Goal: Information Seeking & Learning: Learn about a topic

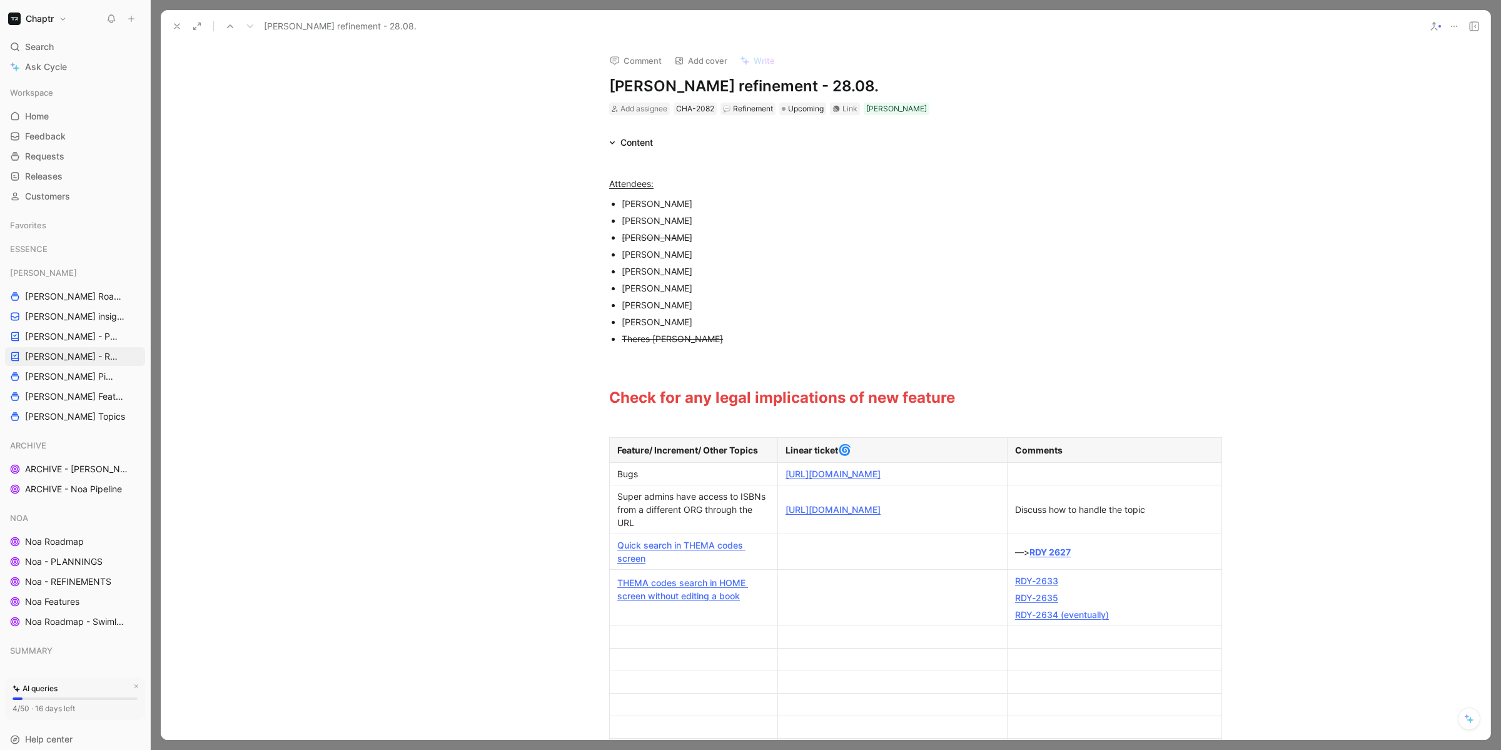
click at [875, 472] on link "[URL][DOMAIN_NAME]" at bounding box center [832, 473] width 95 height 11
click at [1037, 480] on div at bounding box center [1114, 473] width 199 height 13
click at [880, 504] on link "[URL][DOMAIN_NAME]" at bounding box center [832, 509] width 95 height 11
click at [1054, 557] on strong "RDY 2627" at bounding box center [1049, 551] width 41 height 11
click at [1047, 557] on strong "RDY 2627" at bounding box center [1049, 551] width 41 height 11
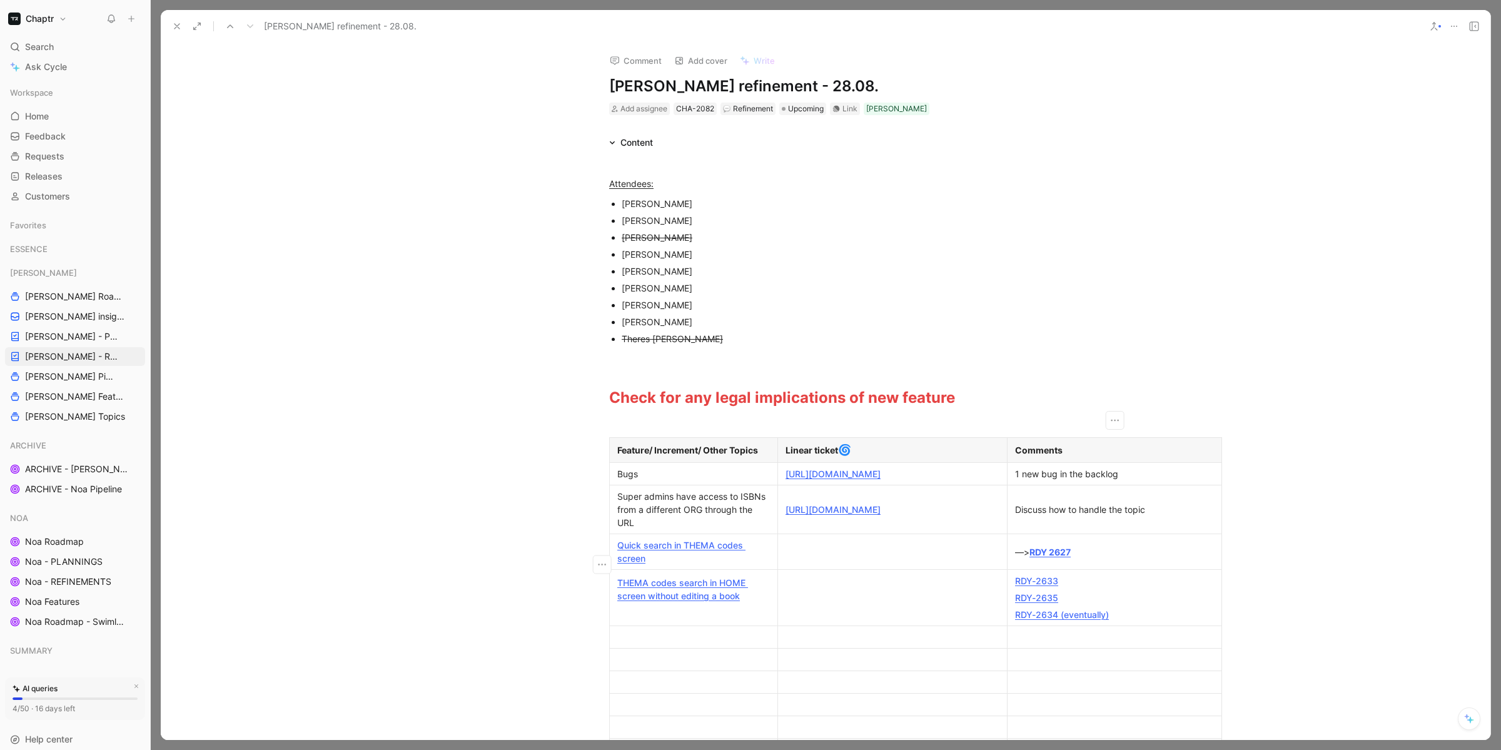
click at [691, 598] on link "THEMA codes search in HOME screen without editing a book" at bounding box center [682, 589] width 131 height 24
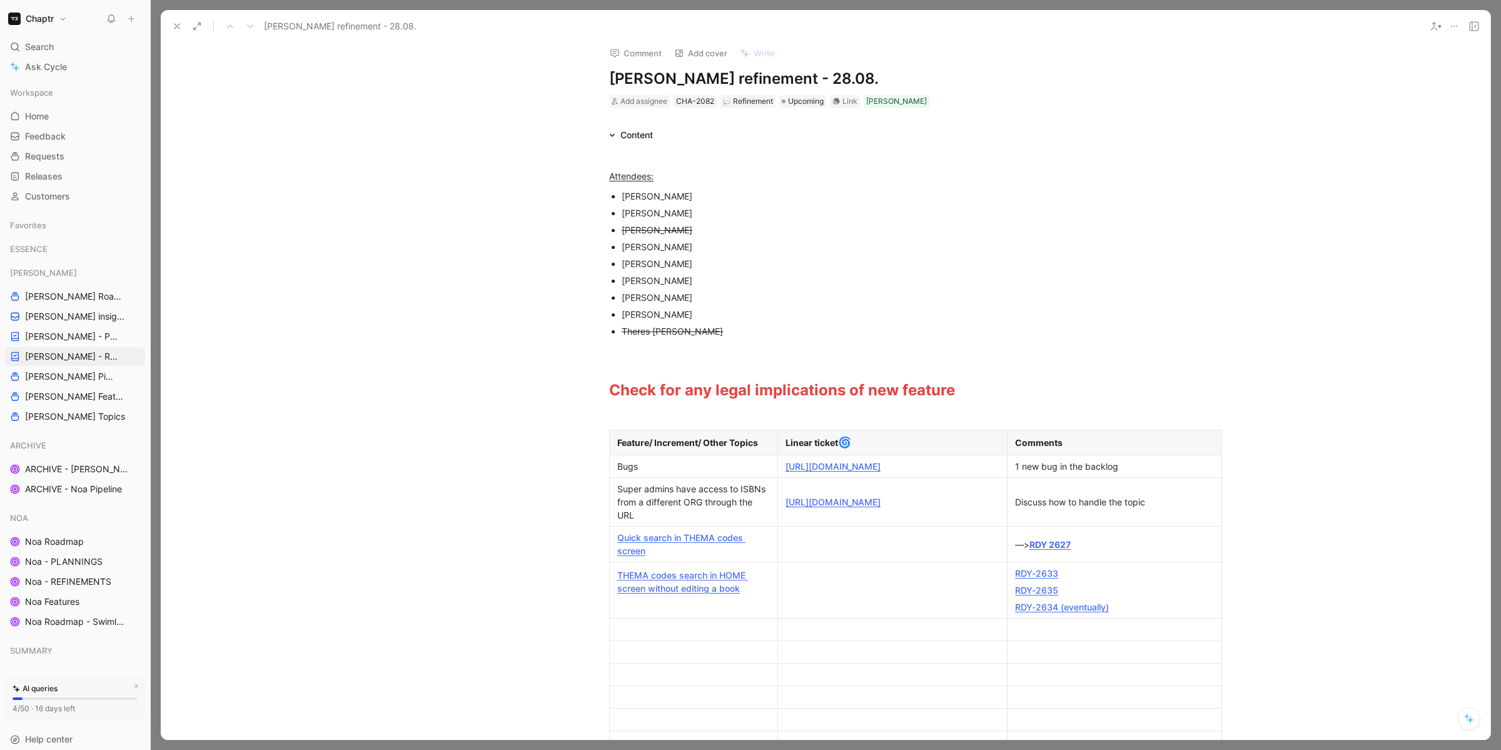
scroll to position [9, 0]
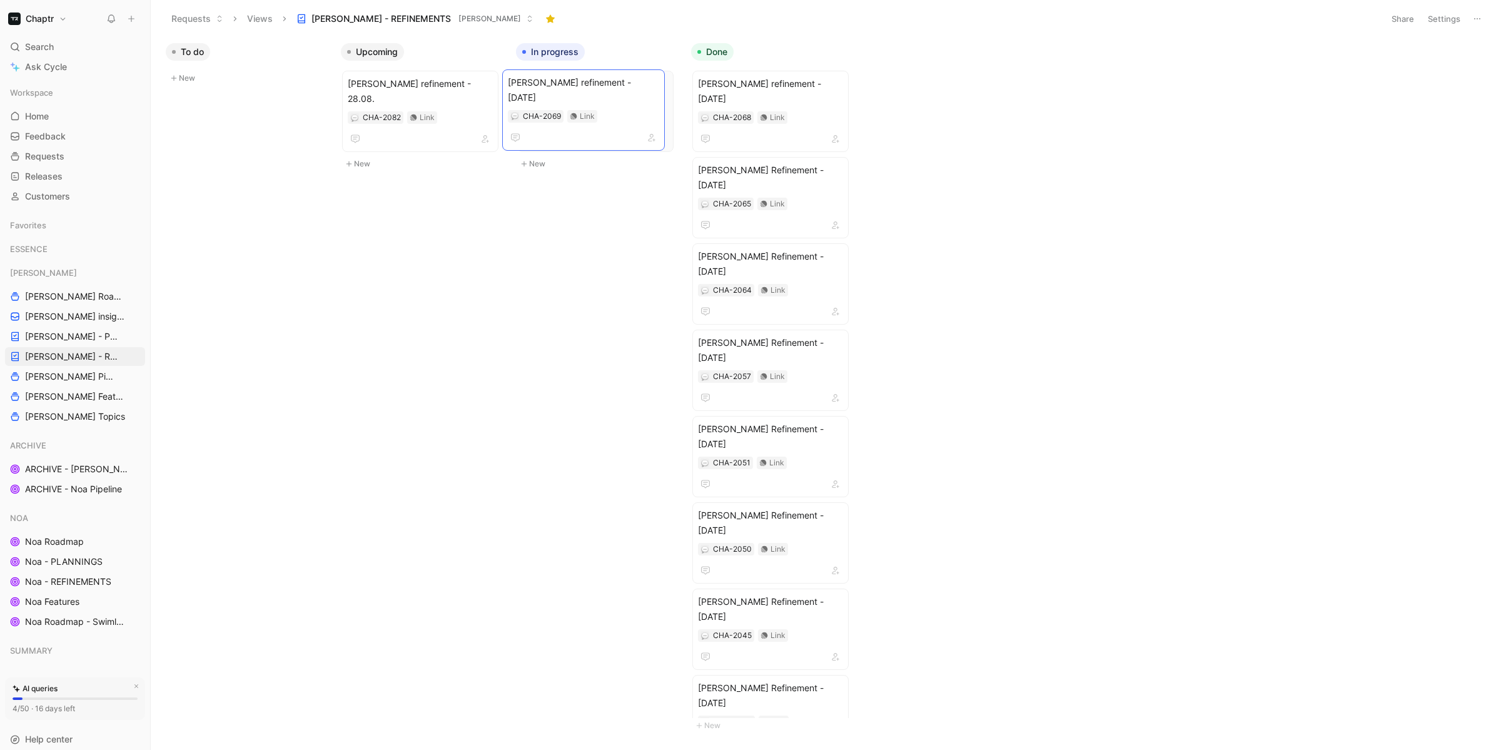
drag, startPoint x: 460, startPoint y: 106, endPoint x: 620, endPoint y: 104, distance: 160.1
click at [459, 109] on div "[PERSON_NAME] refinement - 28.08. CHA-2082 Link" at bounding box center [420, 111] width 145 height 70
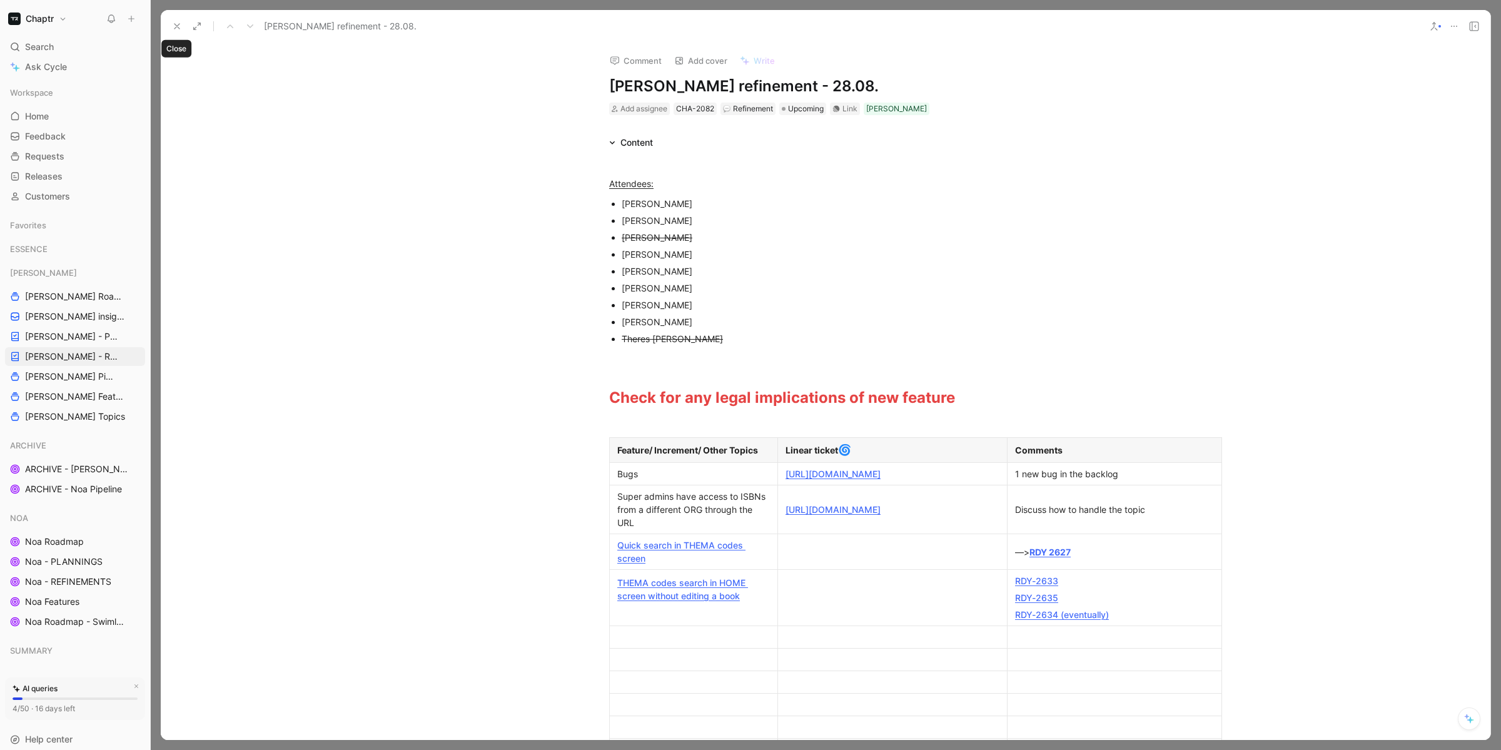
click at [169, 29] on button at bounding box center [177, 27] width 18 height 18
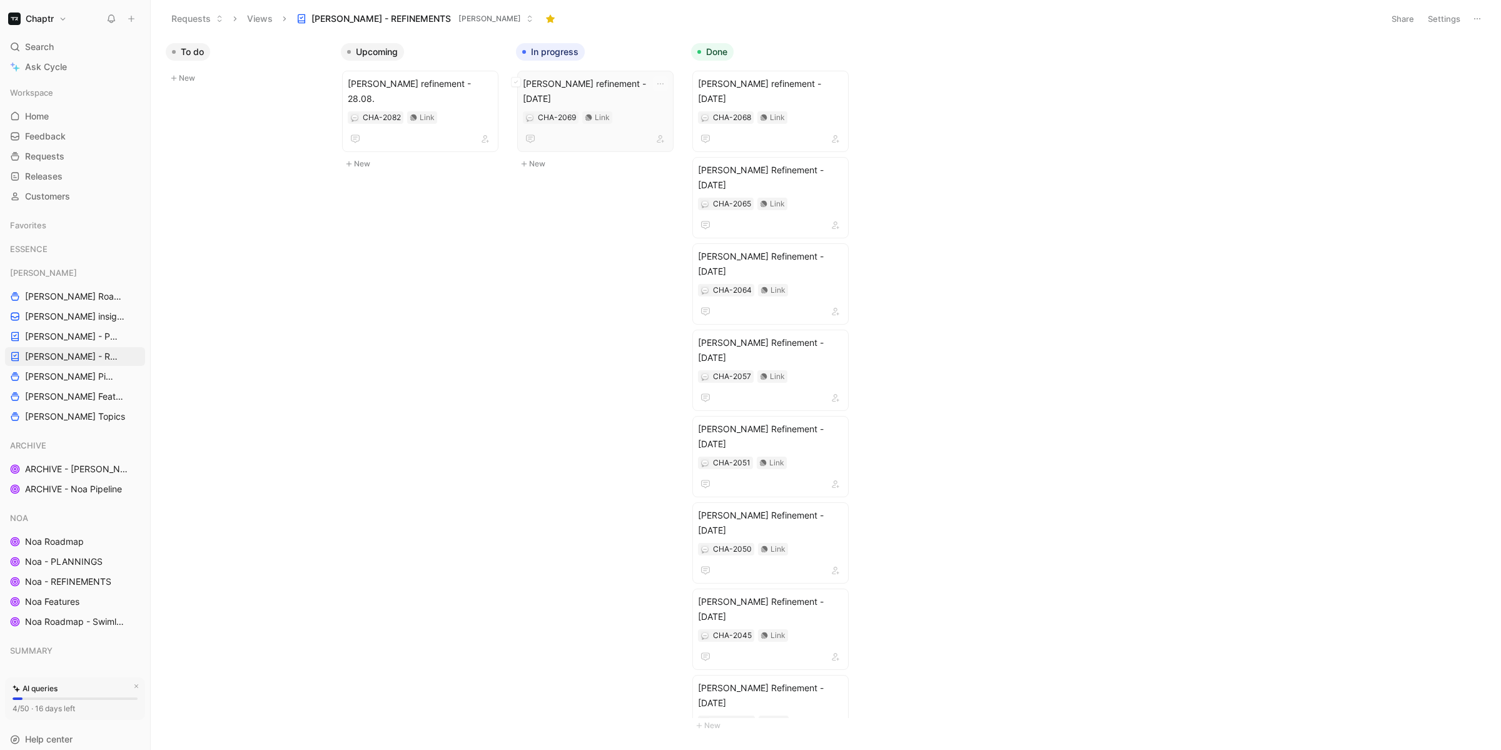
click at [618, 84] on span "[PERSON_NAME] refinement - [DATE]" at bounding box center [595, 91] width 145 height 30
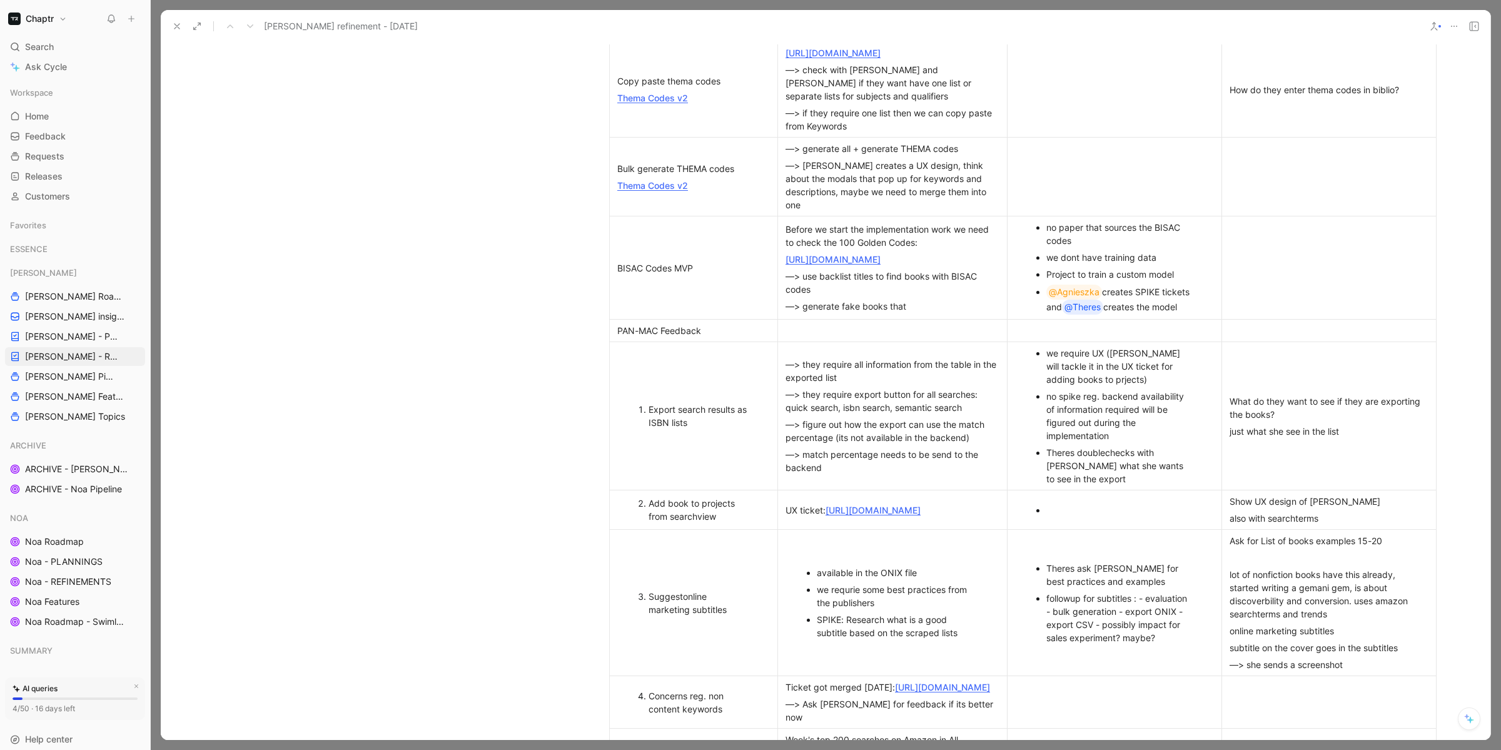
scroll to position [463, 0]
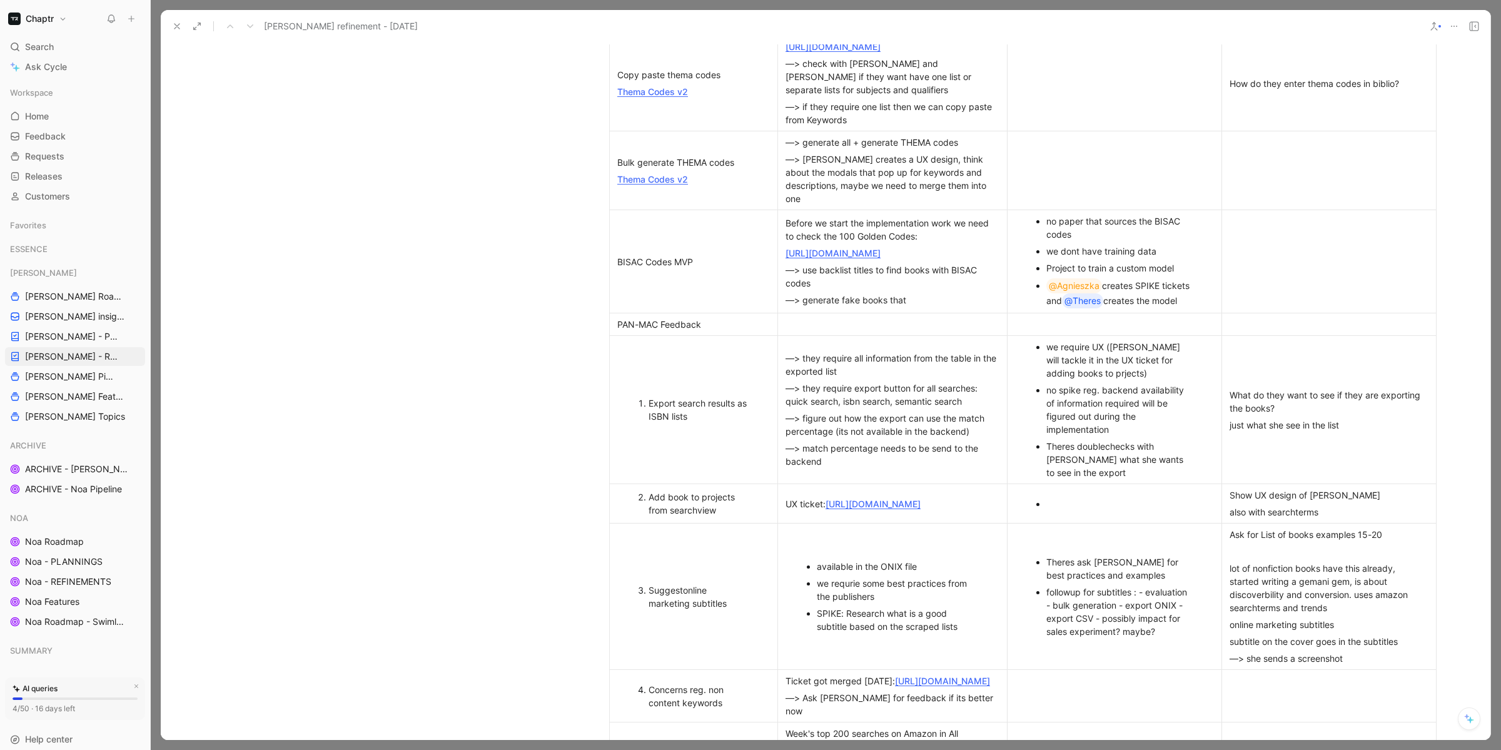
click at [1069, 369] on div "we require UX ([PERSON_NAME] will tackle it in the UX ticket for adding books t…" at bounding box center [1120, 359] width 149 height 39
click at [1101, 403] on p "no spike reg. backend availability of information required will be figured out …" at bounding box center [1120, 409] width 149 height 56
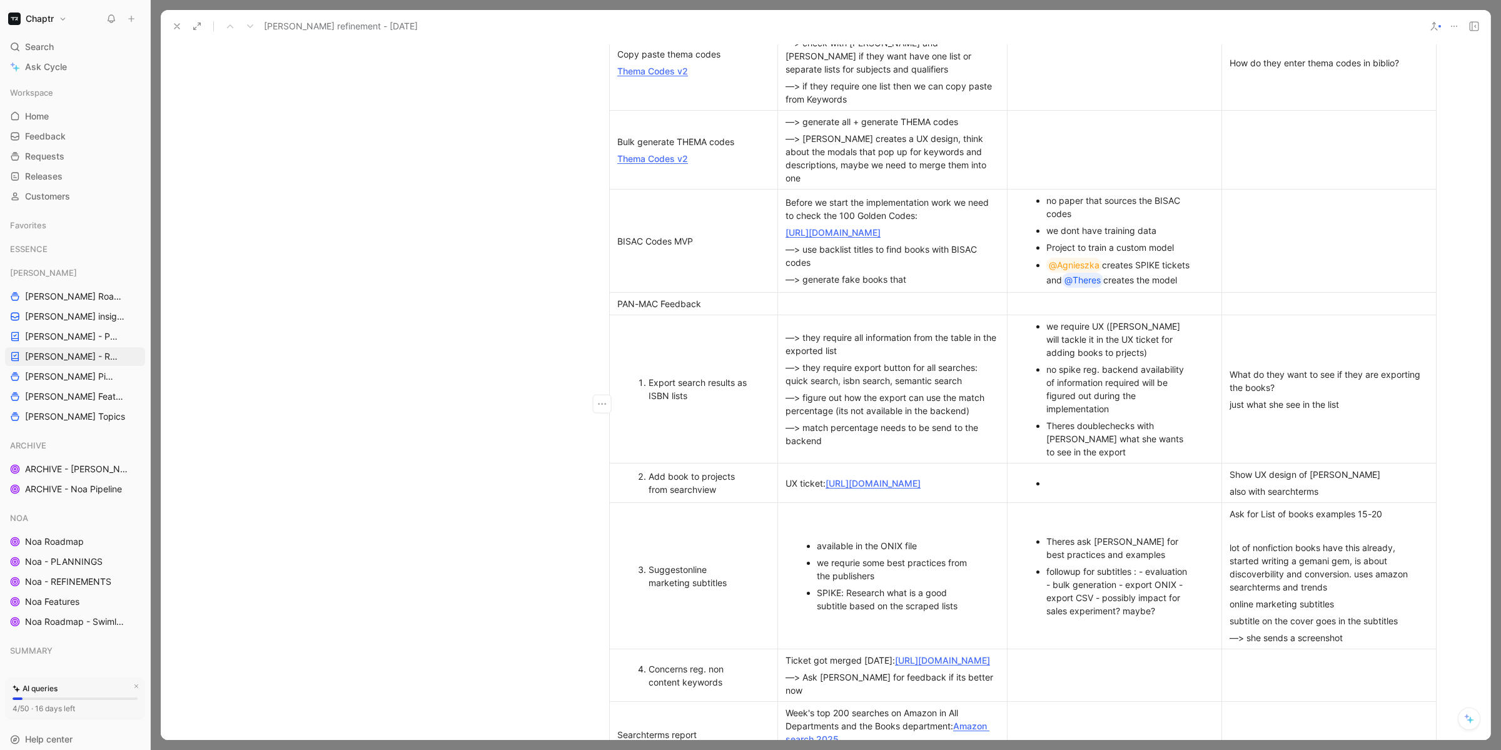
scroll to position [483, 0]
click at [1080, 345] on div "we require UX ([PERSON_NAME] will tackle it in the UX ticket for adding books t…" at bounding box center [1120, 339] width 149 height 39
click at [1090, 360] on div "we require UX ([PERSON_NAME] will tackle it in the UX ticket for adding books t…" at bounding box center [1120, 339] width 149 height 39
click at [1052, 349] on div "we require UX ([PERSON_NAME] will tackle it in the UX ticket for adding books t…" at bounding box center [1120, 339] width 149 height 39
click at [1084, 352] on div "we require UX ([PERSON_NAME] will tackle it in the UX ticket for adding books t…" at bounding box center [1120, 339] width 149 height 39
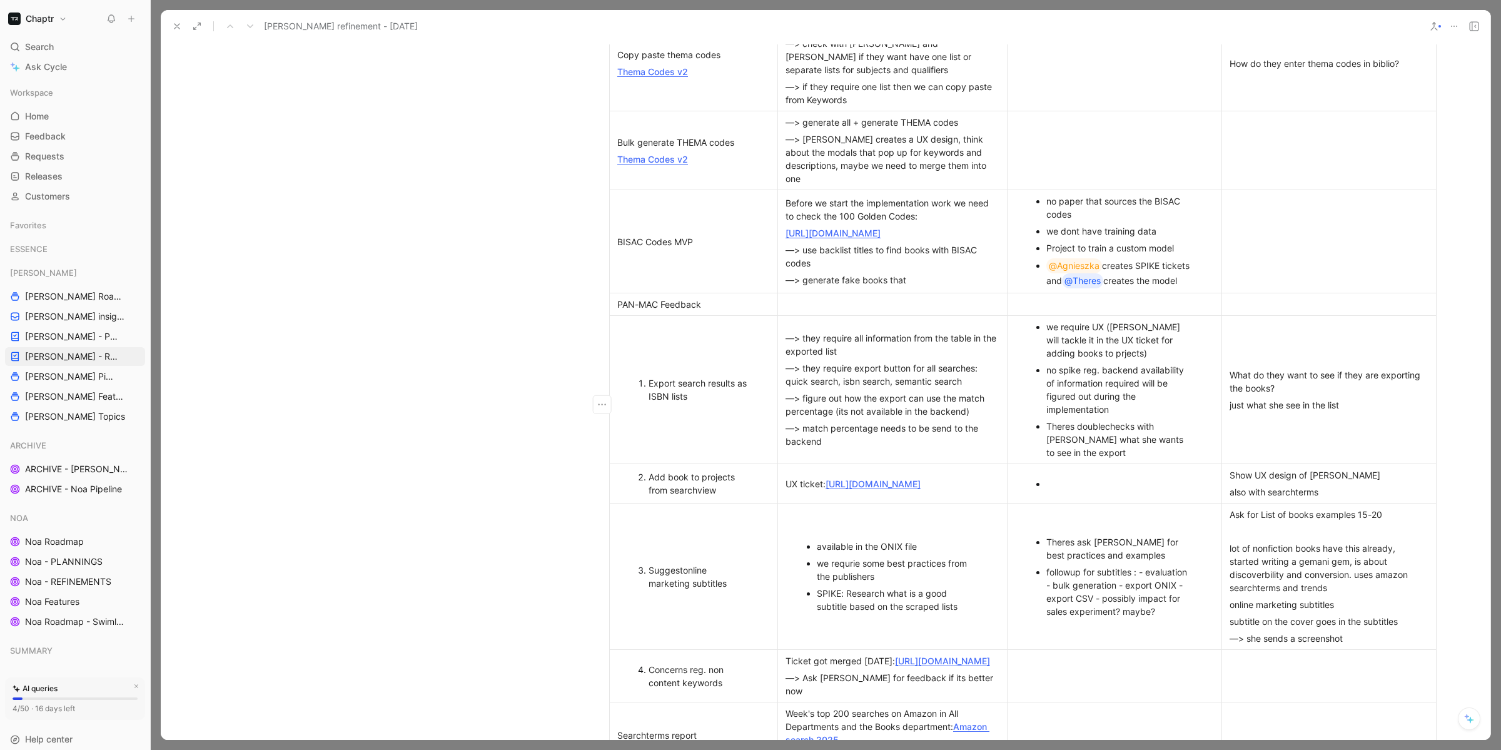
click at [1117, 360] on div "we require UX ([PERSON_NAME] will tackle it in the UX ticket for adding books t…" at bounding box center [1120, 339] width 149 height 39
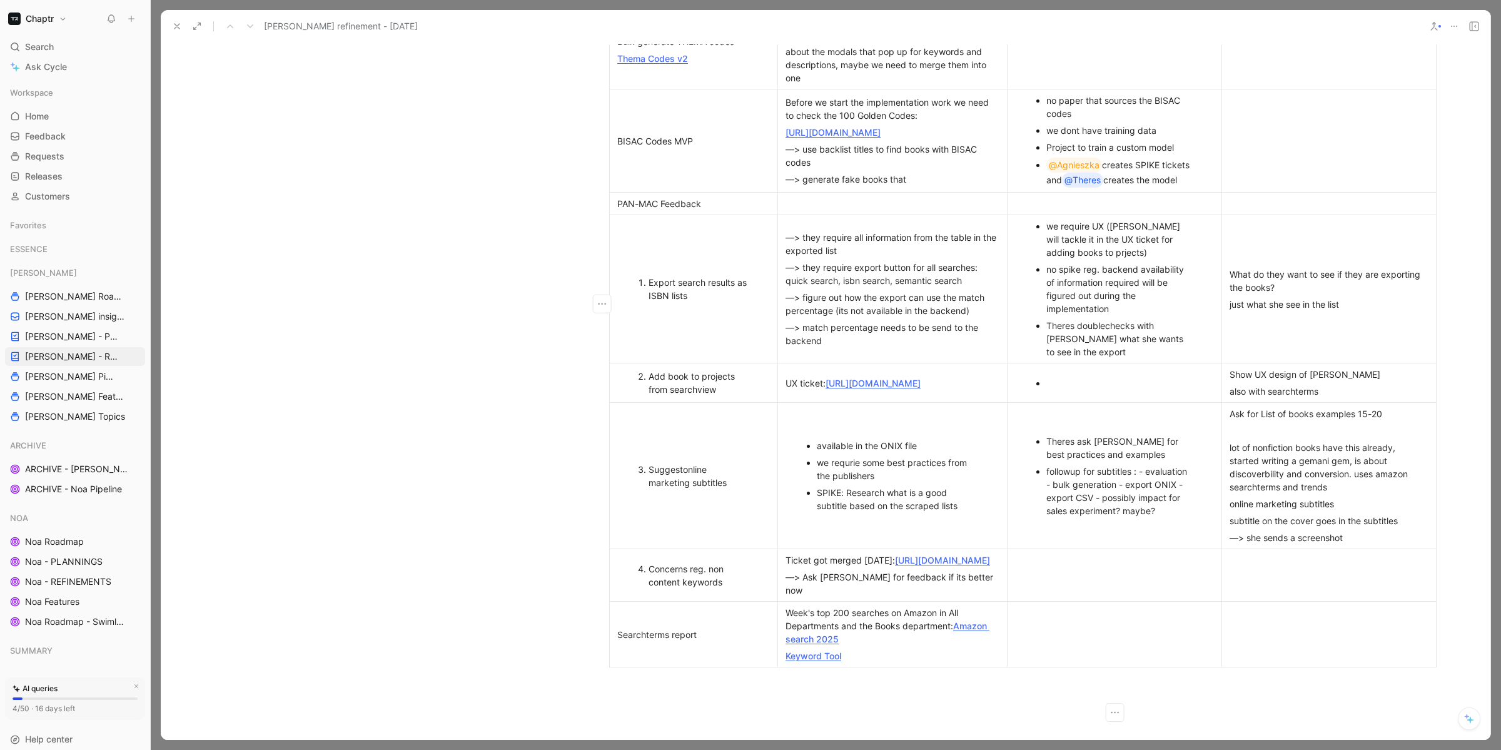
scroll to position [583, 0]
click at [1294, 395] on div "also with searchterms" at bounding box center [1328, 391] width 199 height 13
click at [1296, 381] on div "Show UX design of [PERSON_NAME]" at bounding box center [1328, 374] width 199 height 13
click at [1330, 381] on div "Show UX design of [PERSON_NAME]" at bounding box center [1328, 374] width 199 height 13
click at [1333, 396] on div "also with searchterms" at bounding box center [1328, 391] width 199 height 13
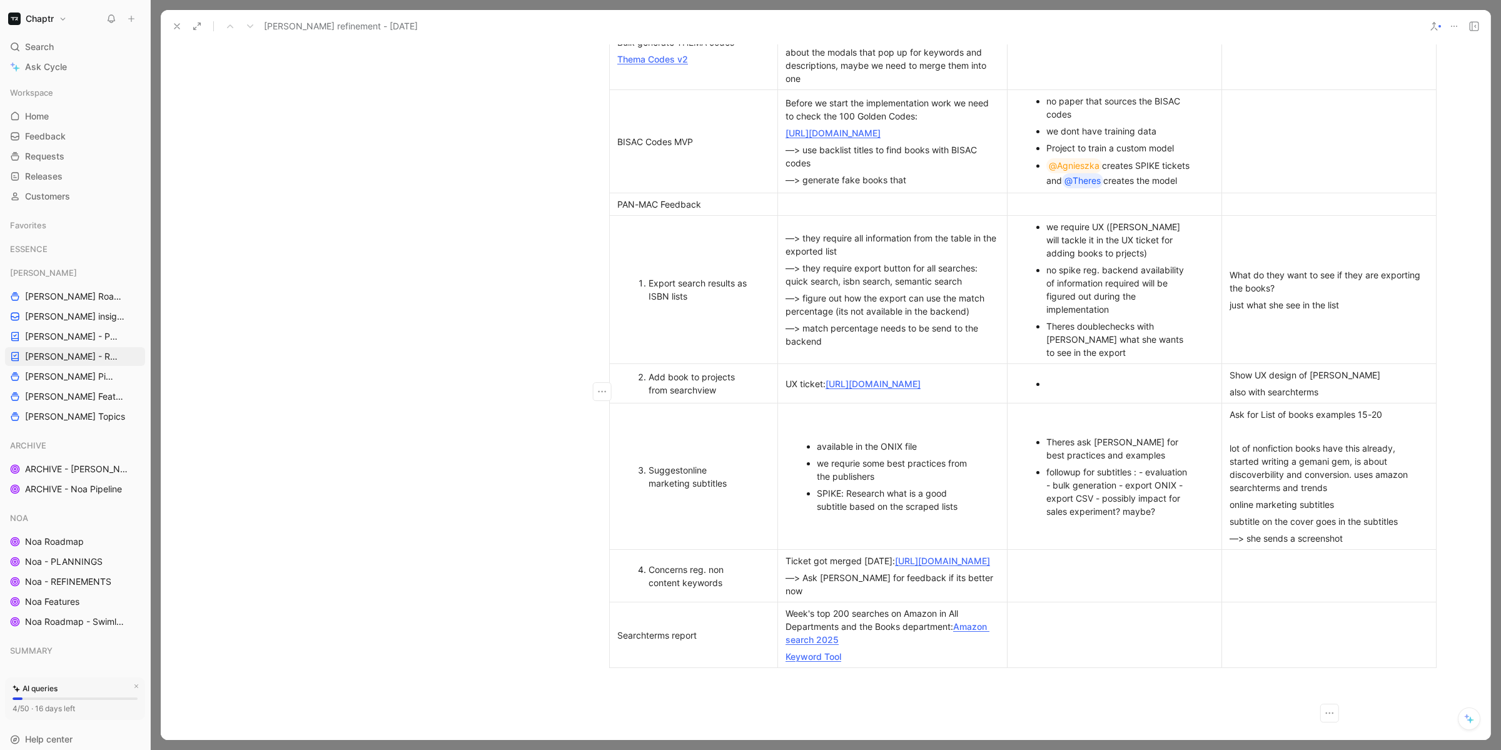
click at [1366, 295] on div "What do they want to see if they are exporting the books?" at bounding box center [1328, 281] width 199 height 26
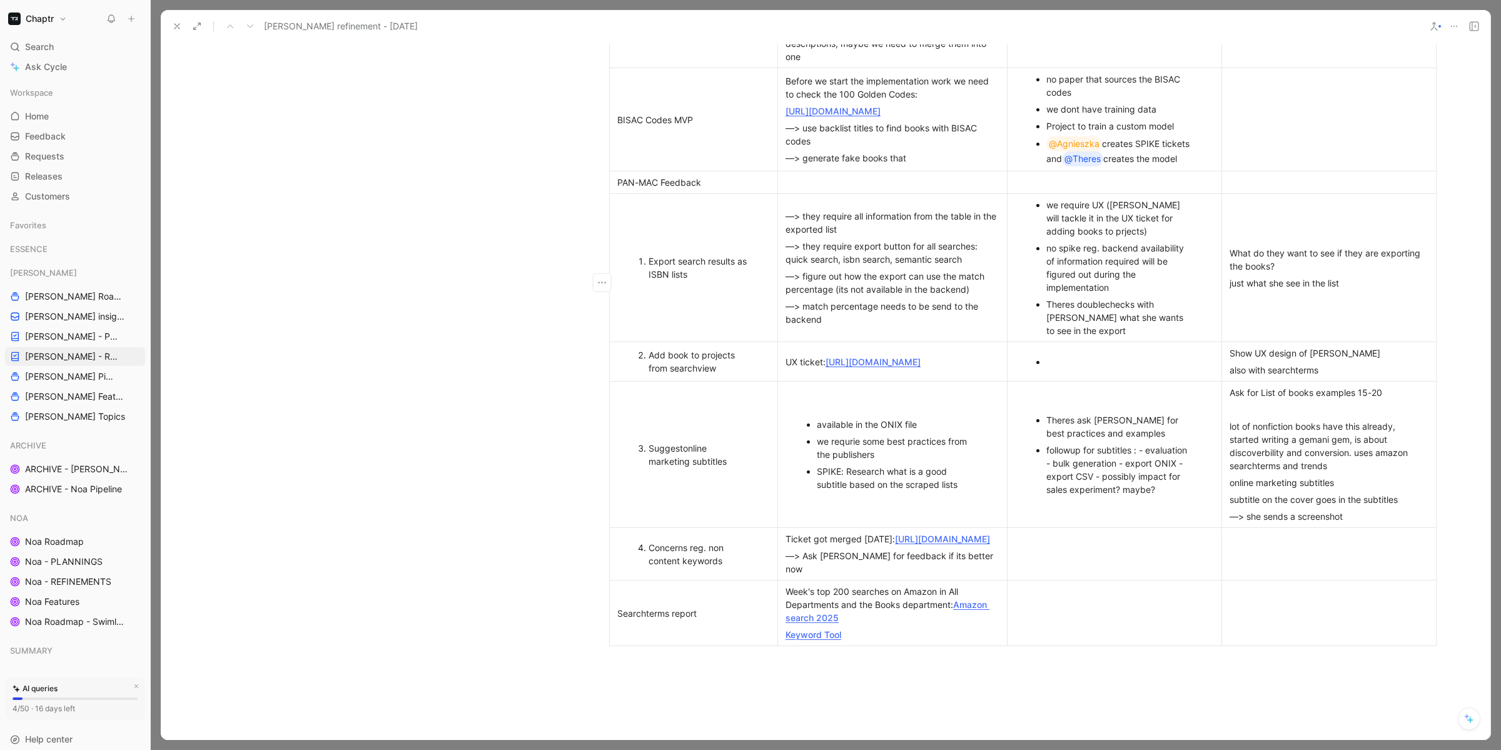
scroll to position [485, 0]
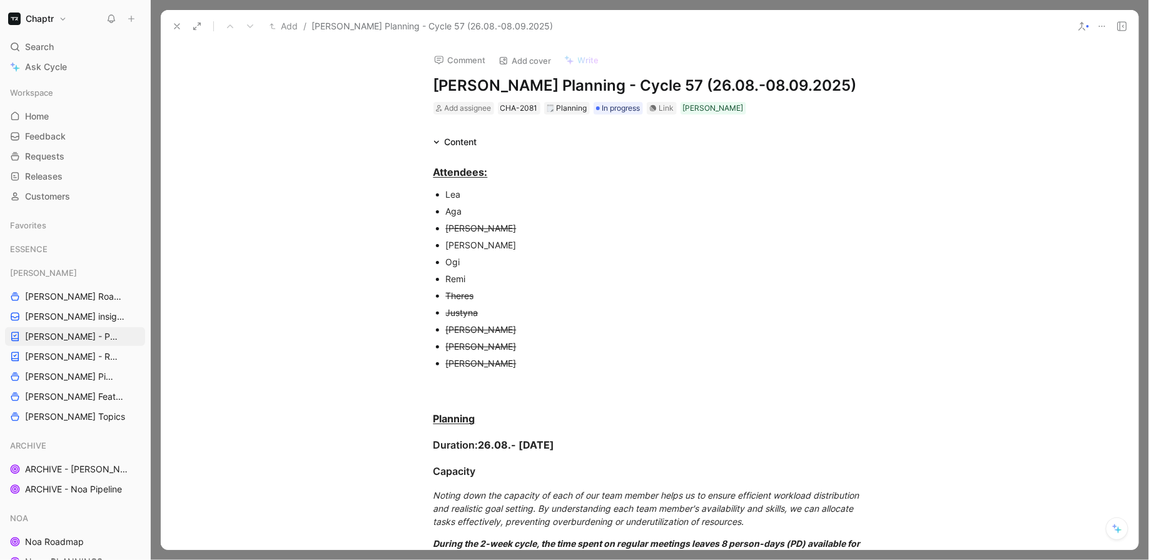
scroll to position [1002, 0]
